Goal: Task Accomplishment & Management: Manage account settings

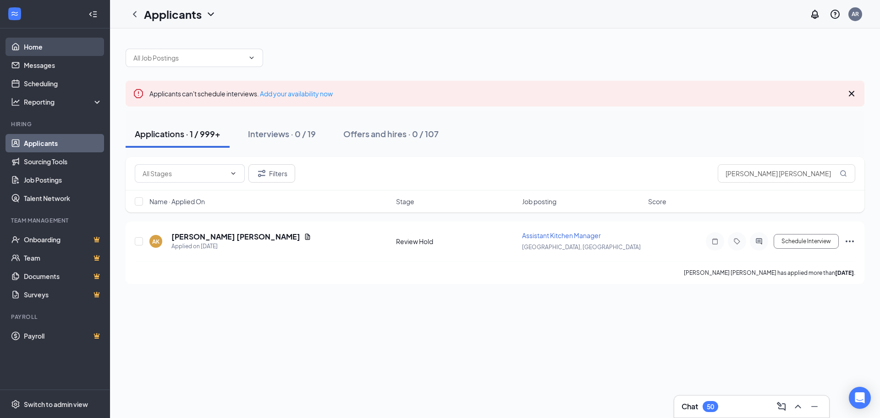
click at [46, 41] on link "Home" at bounding box center [63, 47] width 78 height 18
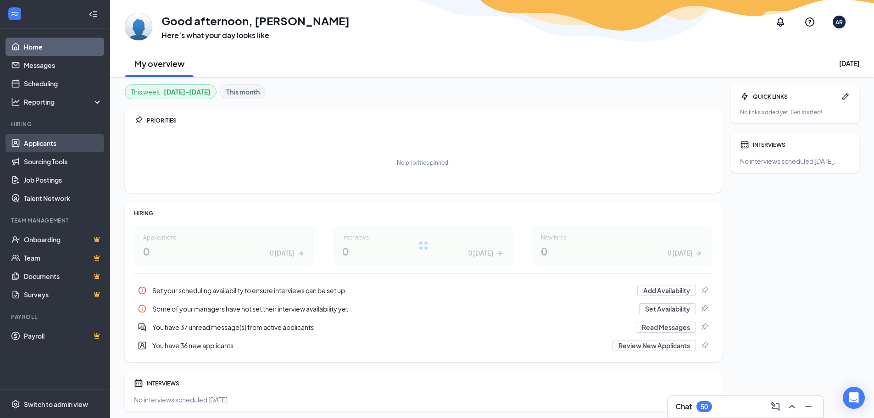
click at [55, 142] on link "Applicants" at bounding box center [63, 143] width 78 height 18
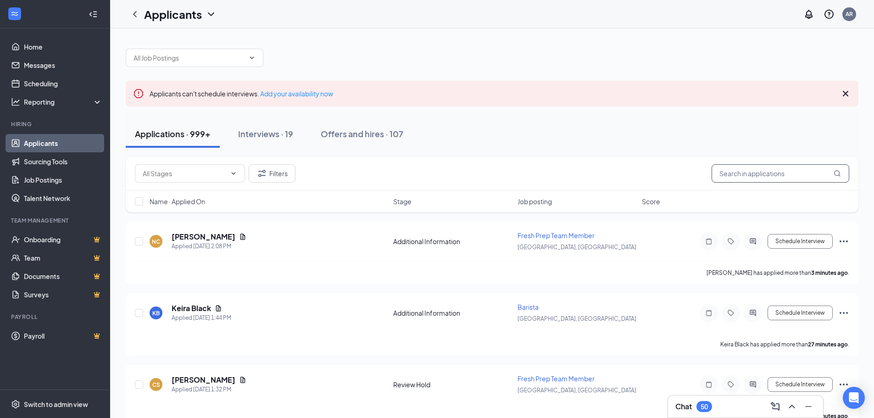
click at [781, 177] on input "text" at bounding box center [780, 173] width 138 height 18
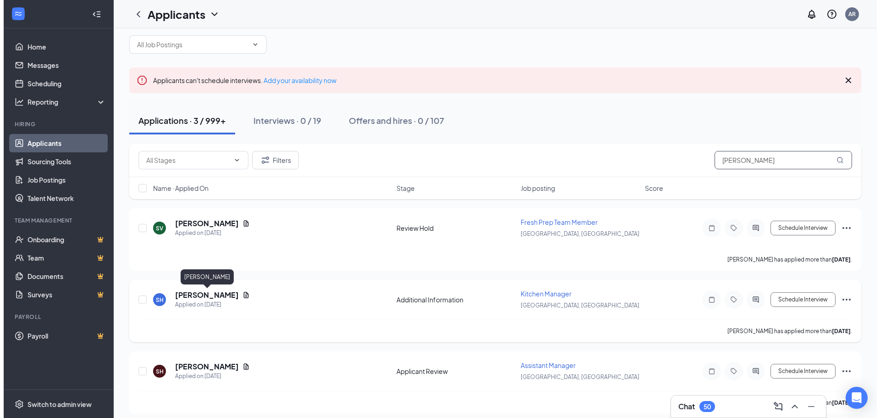
scroll to position [20, 0]
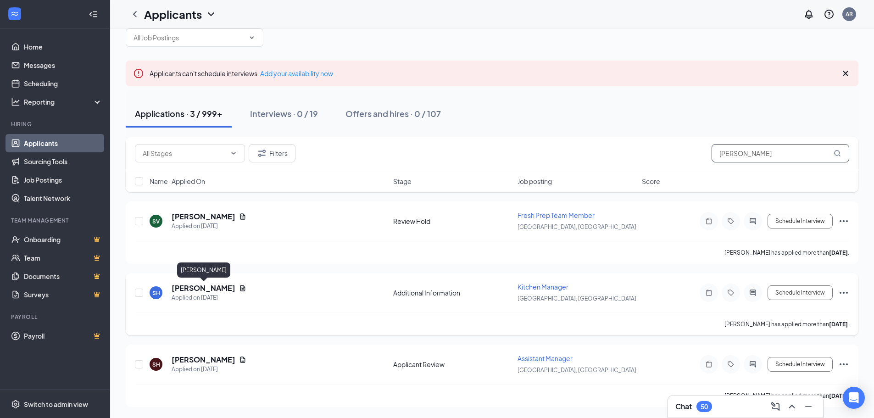
type input "[PERSON_NAME]"
click at [218, 290] on h5 "[PERSON_NAME]" at bounding box center [204, 288] width 64 height 10
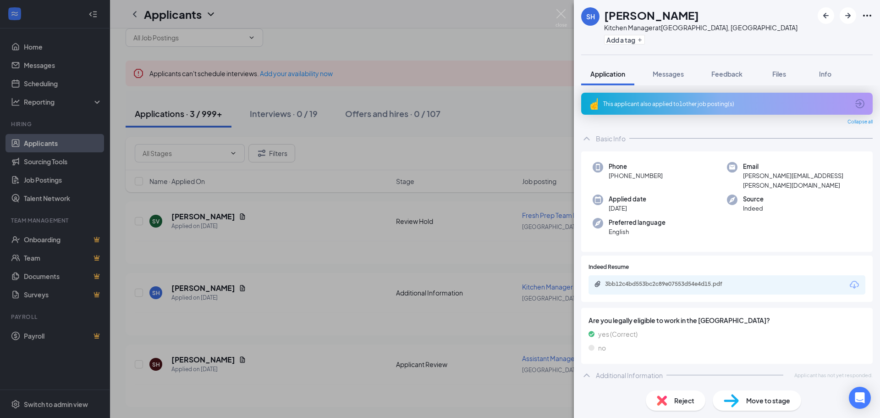
click at [757, 400] on span "Move to stage" at bounding box center [769, 400] width 44 height 10
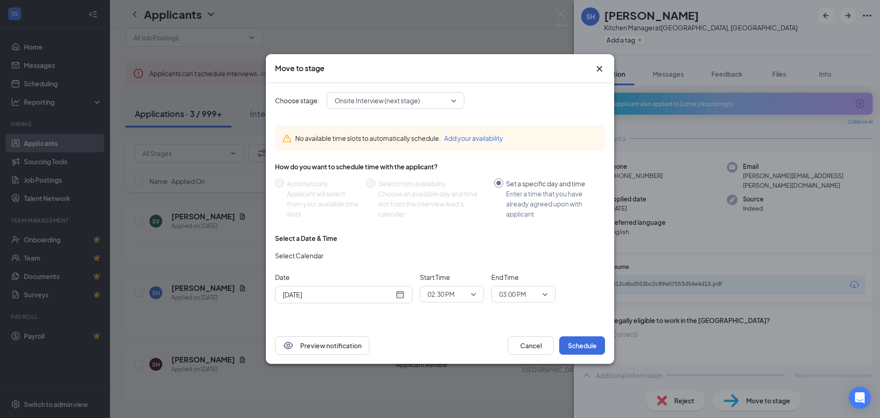
click at [422, 105] on span "Onsite Interview (next stage)" at bounding box center [392, 101] width 114 height 14
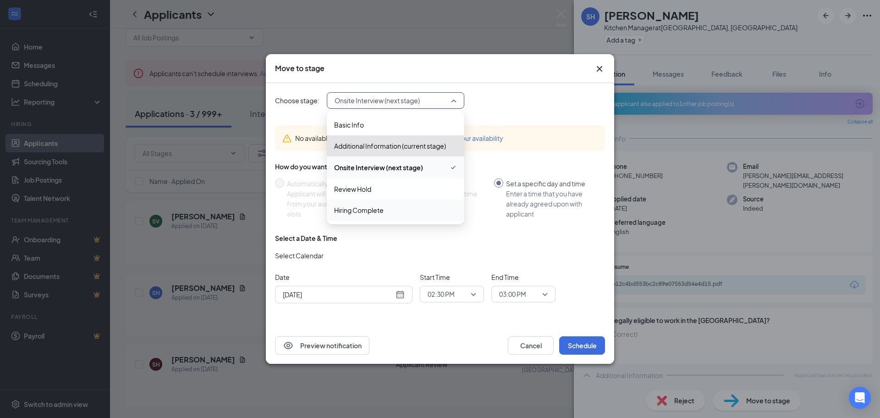
click at [379, 210] on span "Hiring Complete" at bounding box center [359, 210] width 50 height 10
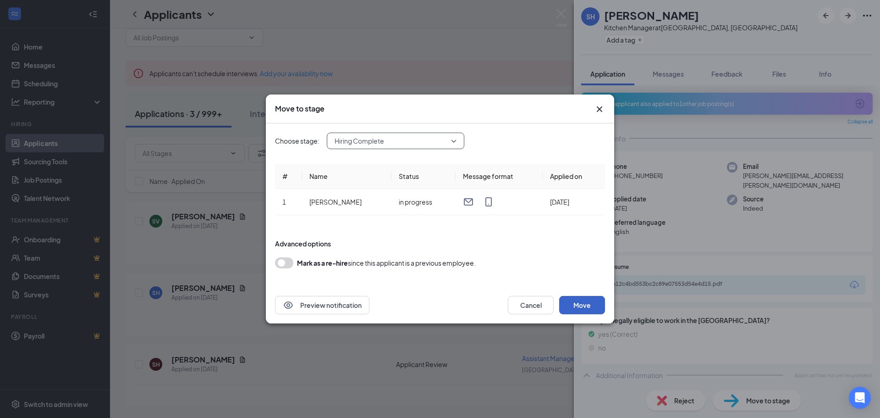
click at [581, 302] on button "Move" at bounding box center [582, 305] width 46 height 18
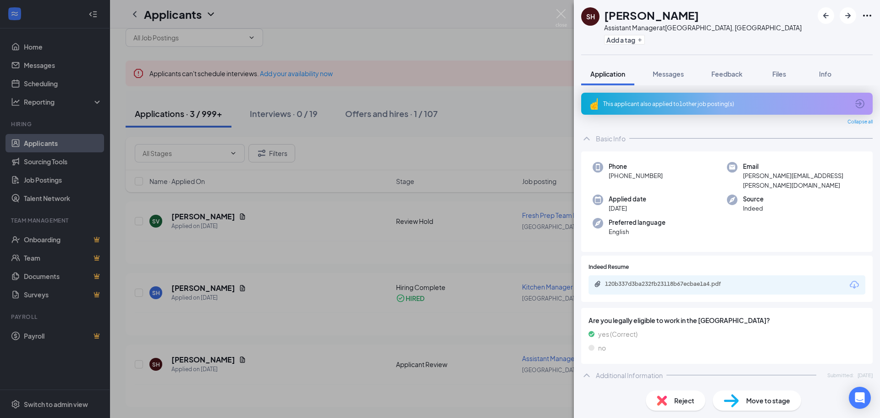
click at [493, 126] on div "SH [PERSON_NAME] Assistant Manager at [GEOGRAPHIC_DATA], [GEOGRAPHIC_DATA] Add …" at bounding box center [440, 209] width 880 height 418
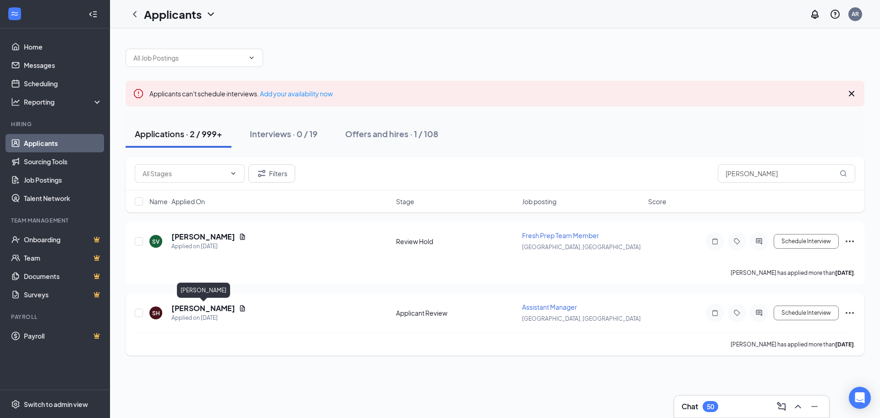
click at [216, 305] on h5 "[PERSON_NAME]" at bounding box center [204, 308] width 64 height 10
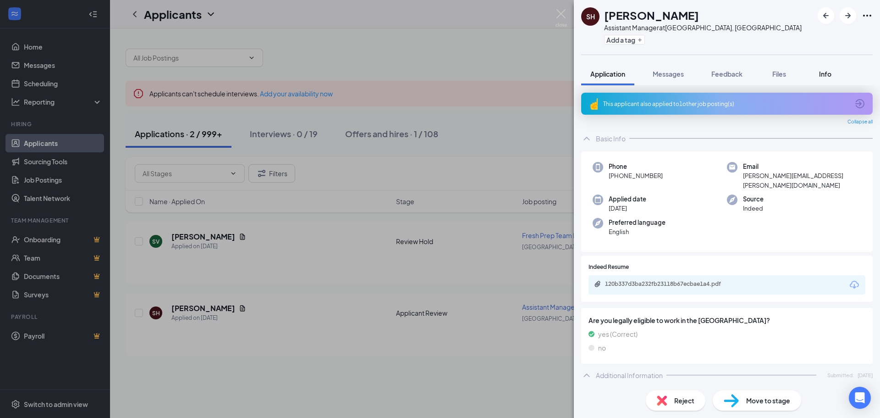
click at [825, 74] on span "Info" at bounding box center [825, 74] width 12 height 8
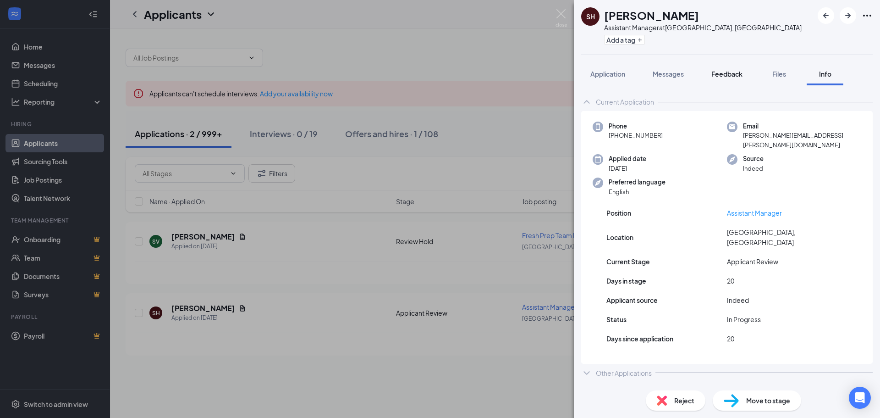
click at [745, 78] on button "Feedback" at bounding box center [728, 73] width 50 height 23
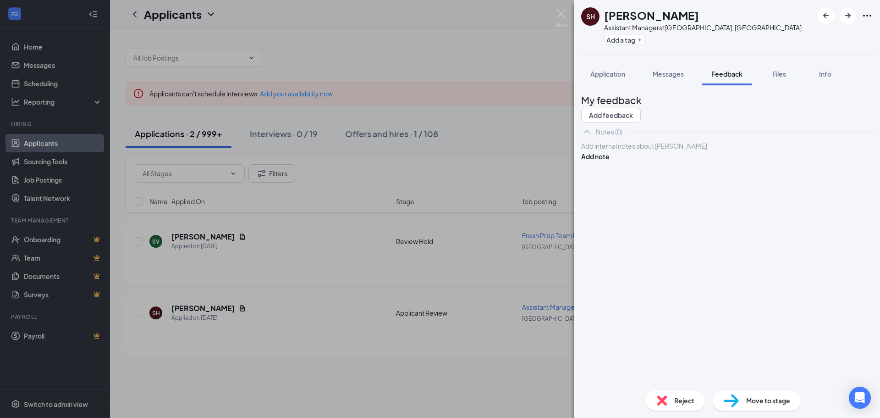
click at [677, 151] on div at bounding box center [727, 146] width 291 height 10
click at [610, 161] on button "Add note" at bounding box center [595, 156] width 28 height 10
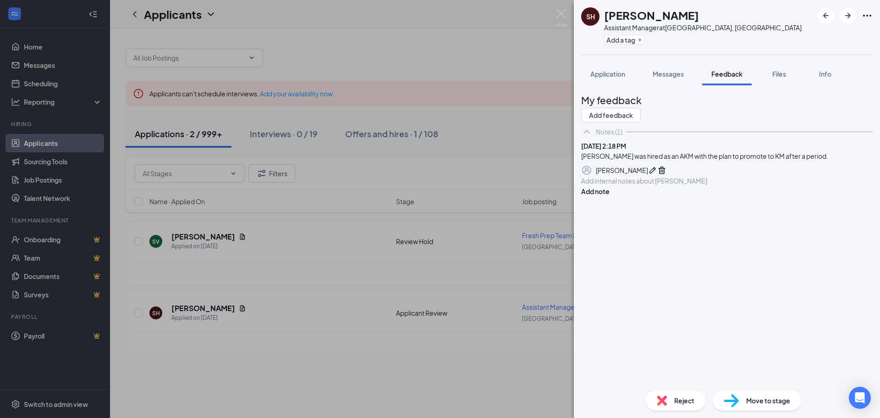
click at [456, 28] on div "SH [PERSON_NAME] Assistant Manager at [GEOGRAPHIC_DATA], [GEOGRAPHIC_DATA] Add …" at bounding box center [440, 209] width 880 height 418
